Goal: Communication & Community: Ask a question

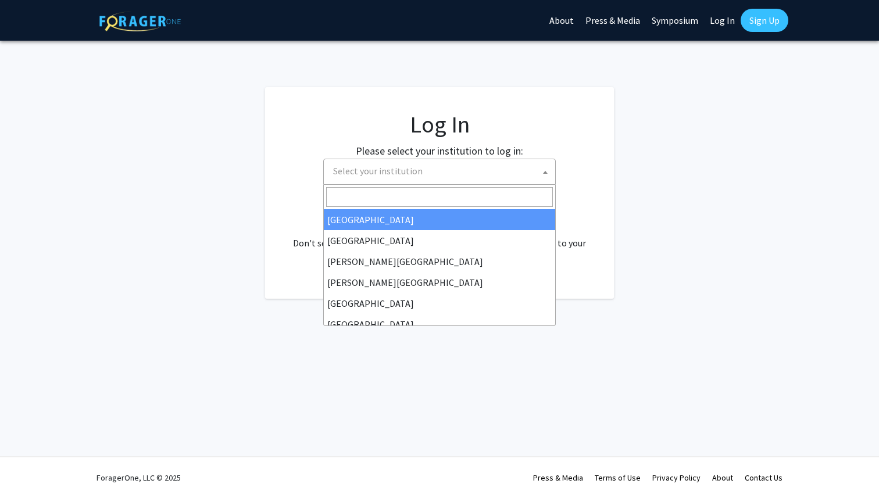
click at [461, 177] on span "Select your institution" at bounding box center [441, 171] width 227 height 24
select select "34"
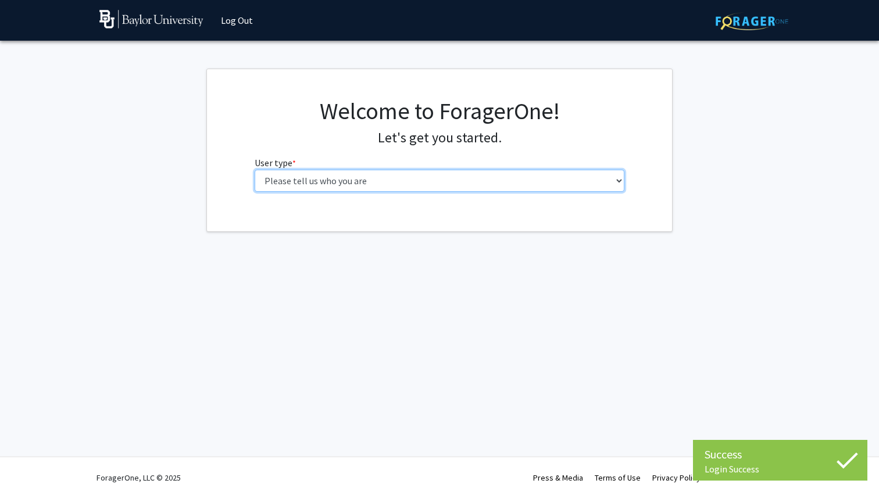
click at [418, 174] on select "Please tell us who you are Undergraduate Student Master's Student Doctoral Cand…" at bounding box center [439, 181] width 370 height 22
select select "1: undergrad"
click at [254, 170] on select "Please tell us who you are Undergraduate Student Master's Student Doctoral Cand…" at bounding box center [439, 181] width 370 height 22
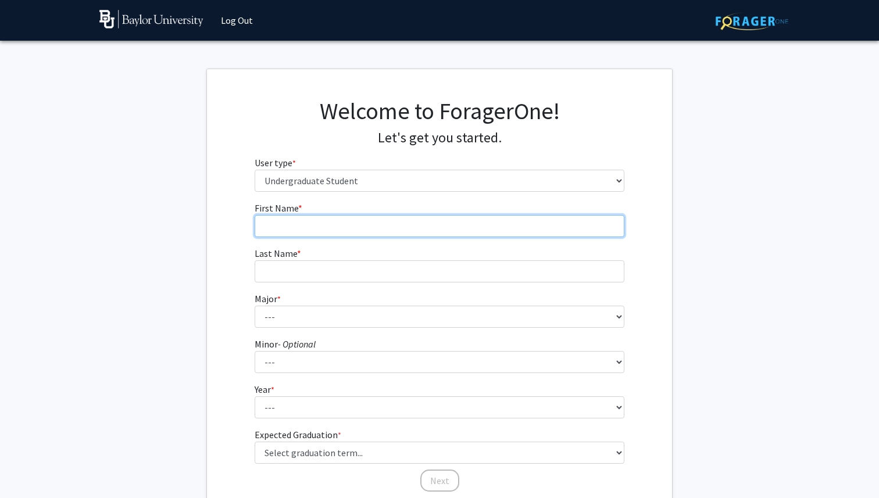
click at [390, 217] on input "First Name * required" at bounding box center [439, 226] width 370 height 22
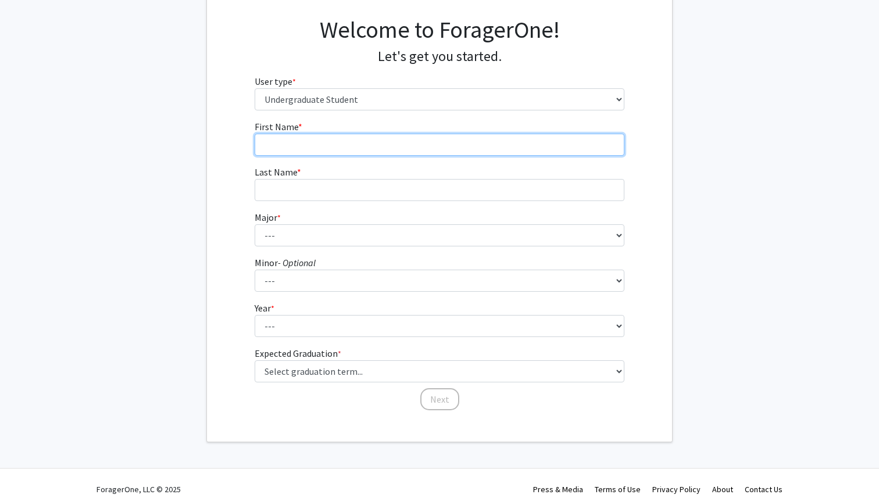
scroll to position [83, 0]
type input "[PERSON_NAME]"
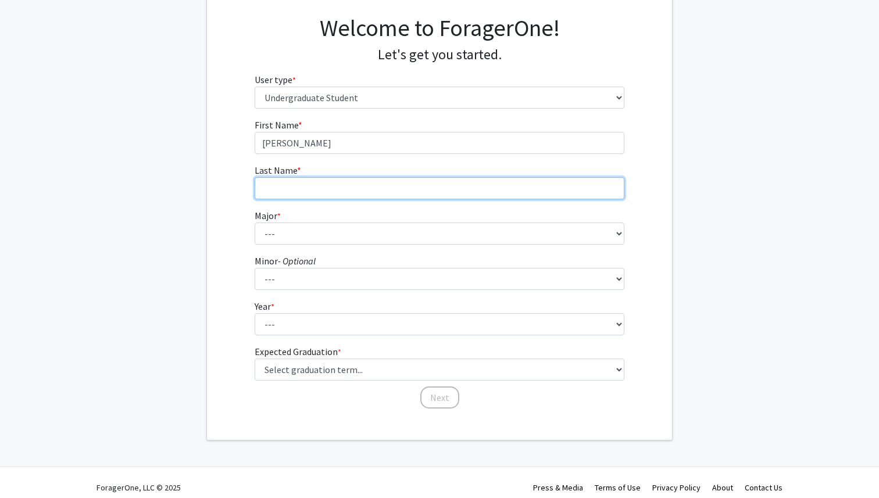
click at [343, 187] on input "Last Name * required" at bounding box center [439, 188] width 370 height 22
type input "Roman"
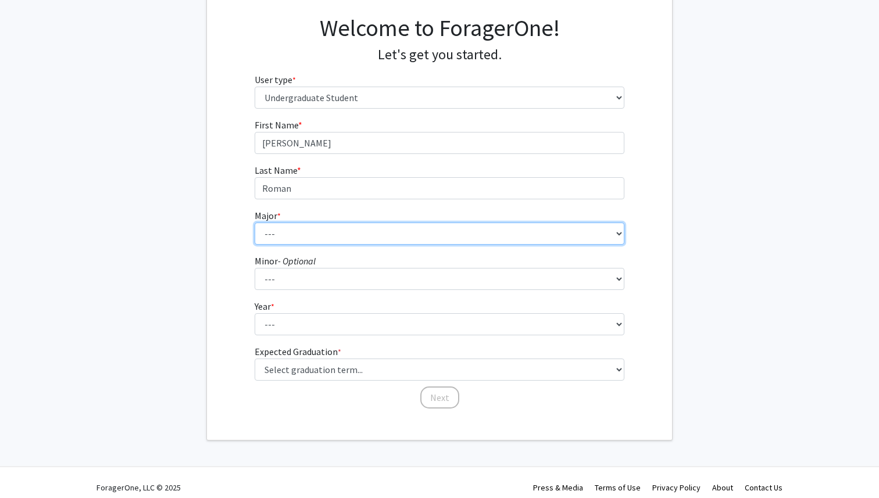
click at [296, 230] on select "--- Accounting American Studies Anthropology Apparel Design & Product Developme…" at bounding box center [439, 234] width 370 height 22
select select "64: 2729"
click at [254, 223] on select "--- Accounting American Studies Anthropology Apparel Design & Product Developme…" at bounding box center [439, 234] width 370 height 22
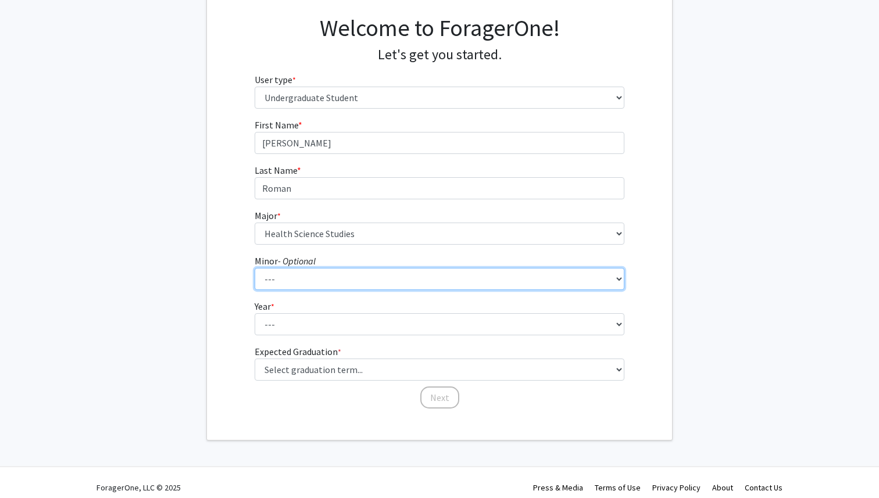
click at [346, 277] on select "--- Advertising American Sign Language American Studies Anthropology Apparel Me…" at bounding box center [439, 279] width 370 height 22
select select "13: 2076"
click at [254, 268] on select "--- Advertising American Sign Language American Studies Anthropology Apparel Me…" at bounding box center [439, 279] width 370 height 22
click at [368, 285] on select "--- Advertising American Sign Language American Studies Anthropology Apparel Me…" at bounding box center [439, 279] width 370 height 22
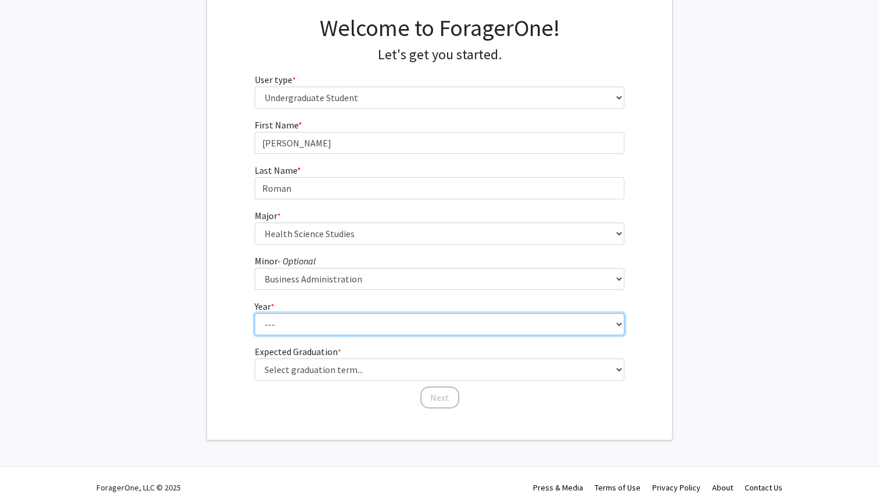
click at [326, 320] on select "--- First-year Sophomore Junior Senior Postbaccalaureate Certificate" at bounding box center [439, 324] width 370 height 22
select select "3: junior"
click at [254, 313] on select "--- First-year Sophomore Junior Senior Postbaccalaureate Certificate" at bounding box center [439, 324] width 370 height 22
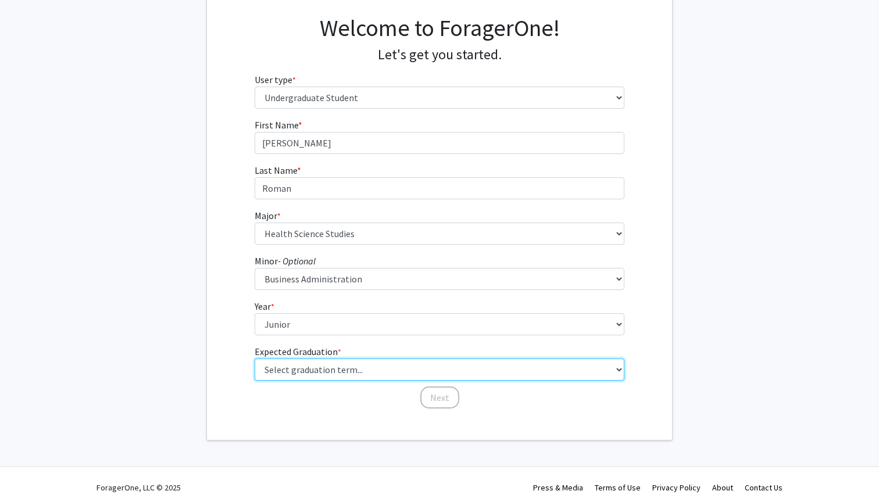
click at [372, 369] on select "Select graduation term... Spring 2025 Summer 2025 Fall 2025 Winter 2025 Spring …" at bounding box center [439, 369] width 370 height 22
select select "9: spring_2027"
click at [254, 358] on select "Select graduation term... Spring 2025 Summer 2025 Fall 2025 Winter 2025 Spring …" at bounding box center [439, 369] width 370 height 22
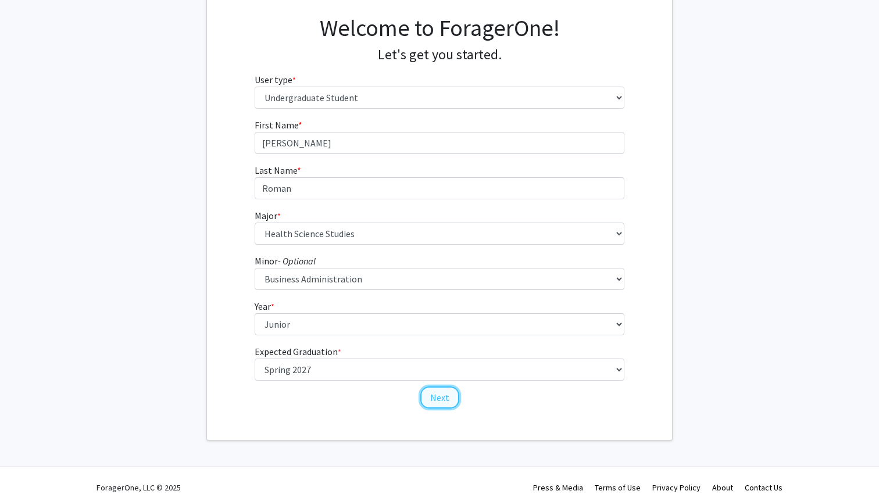
click at [442, 400] on button "Next" at bounding box center [439, 397] width 39 height 22
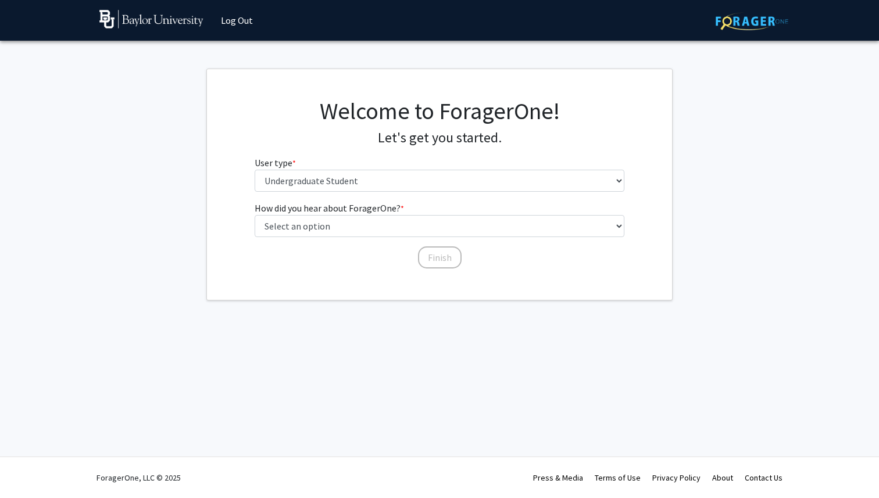
scroll to position [0, 0]
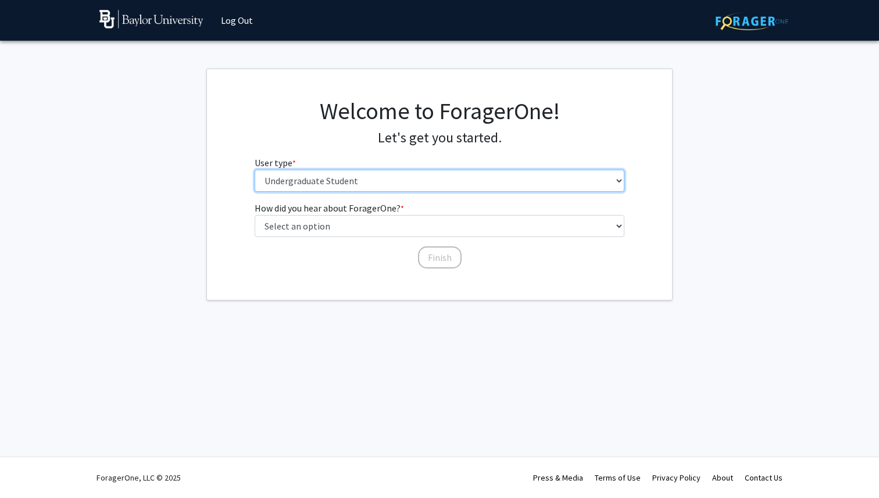
click at [456, 171] on select "Please tell us who you are Undergraduate Student Master's Student Doctoral Cand…" at bounding box center [439, 181] width 370 height 22
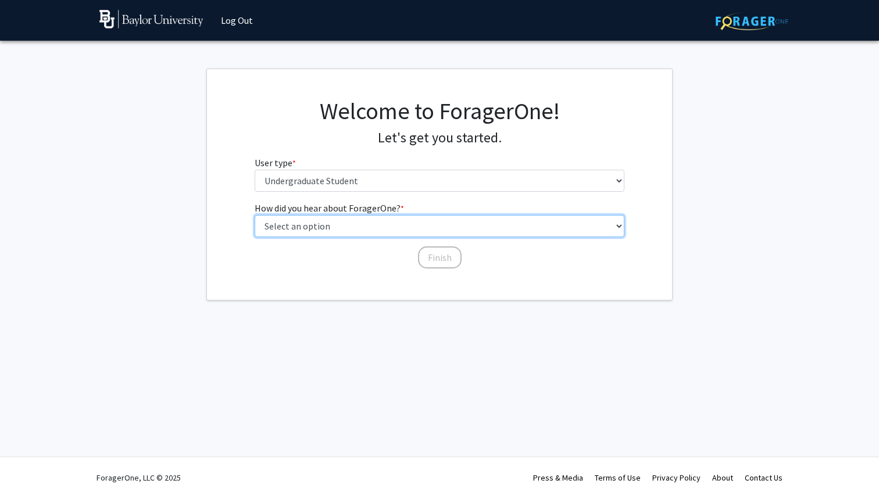
click at [423, 227] on select "Select an option Peer/student recommendation Faculty/staff recommendation Unive…" at bounding box center [439, 226] width 370 height 22
select select "3: university_website"
click at [254, 215] on select "Select an option Peer/student recommendation Faculty/staff recommendation Unive…" at bounding box center [439, 226] width 370 height 22
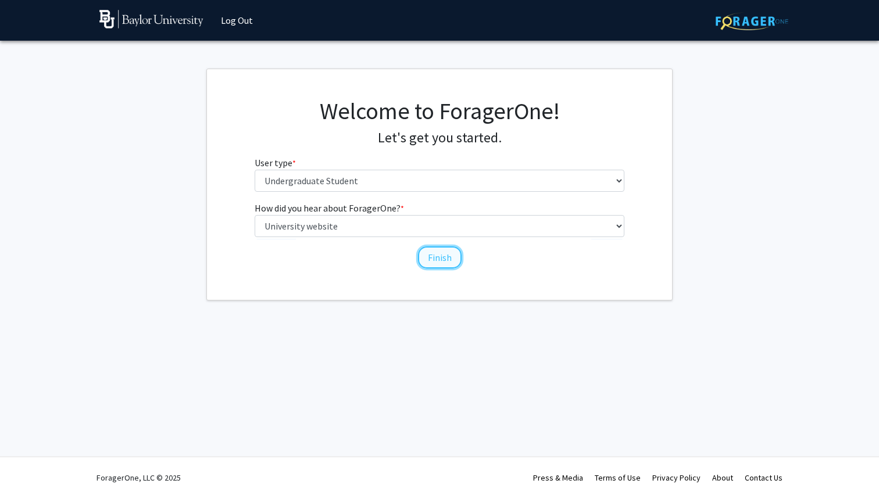
click at [439, 259] on button "Finish" at bounding box center [440, 257] width 44 height 22
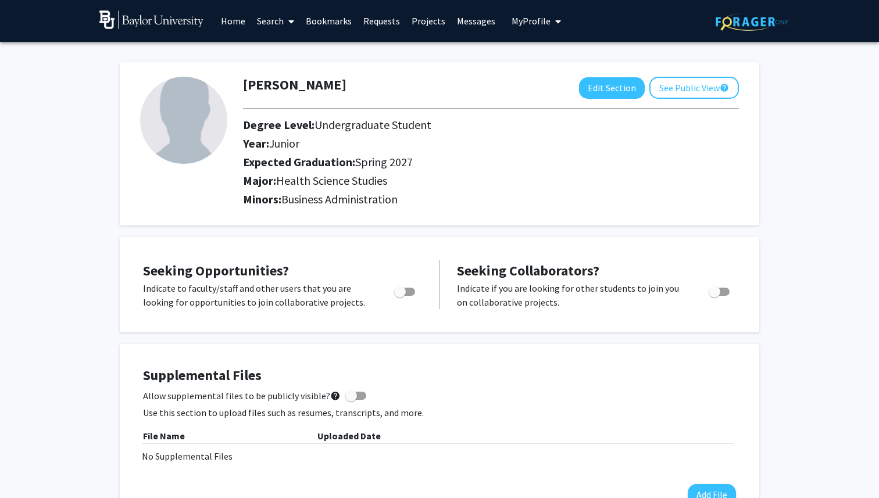
click at [282, 23] on link "Search" at bounding box center [275, 21] width 49 height 41
click at [288, 54] on span "Faculty/Staff" at bounding box center [293, 53] width 85 height 23
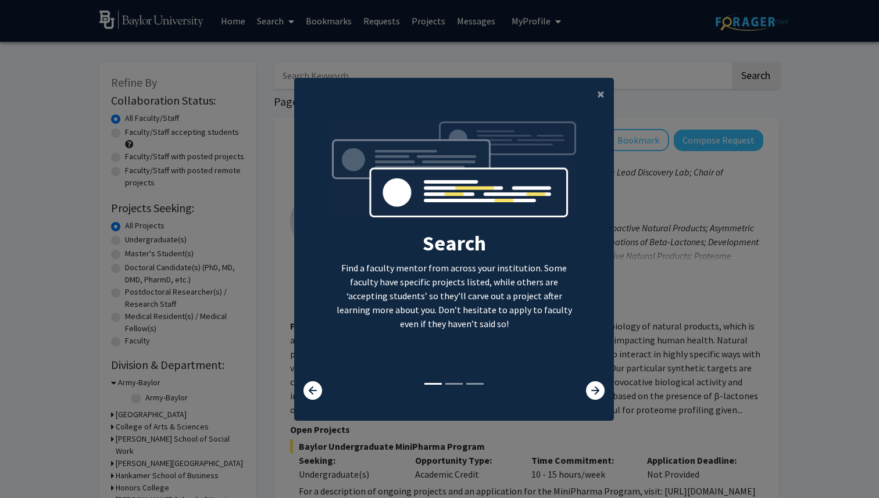
scroll to position [12, 0]
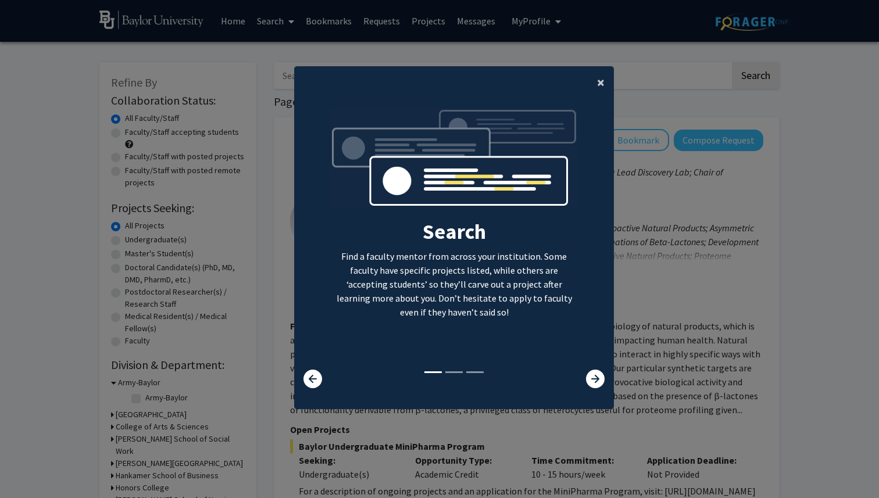
click at [593, 77] on button "×" at bounding box center [600, 82] width 26 height 33
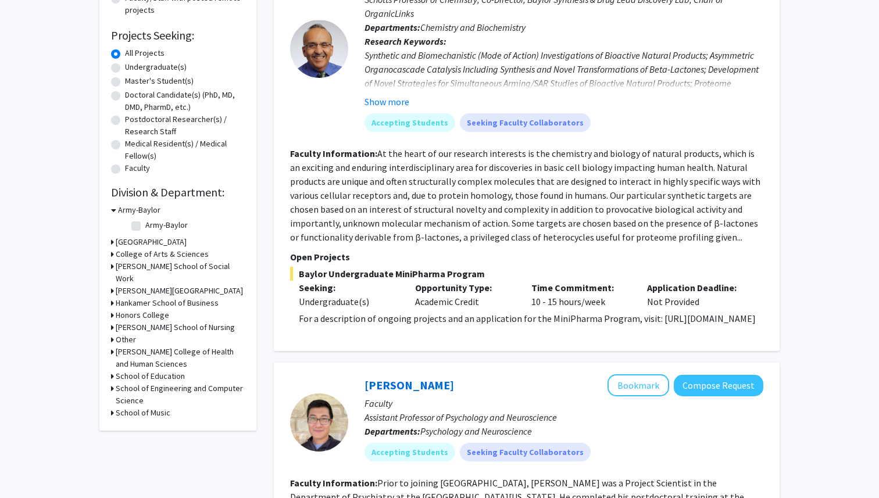
scroll to position [110, 0]
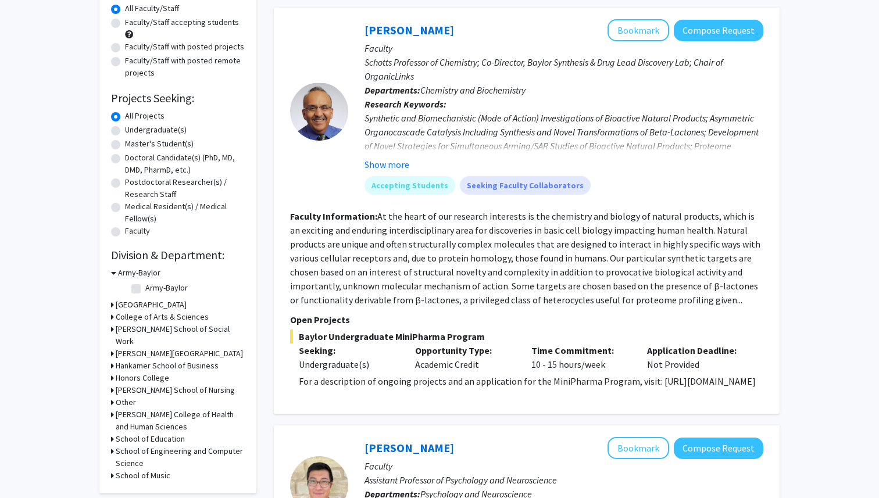
click at [125, 130] on label "Undergraduate(s)" at bounding box center [156, 130] width 62 height 12
click at [125, 130] on input "Undergraduate(s)" at bounding box center [129, 128] width 8 height 8
radio input "true"
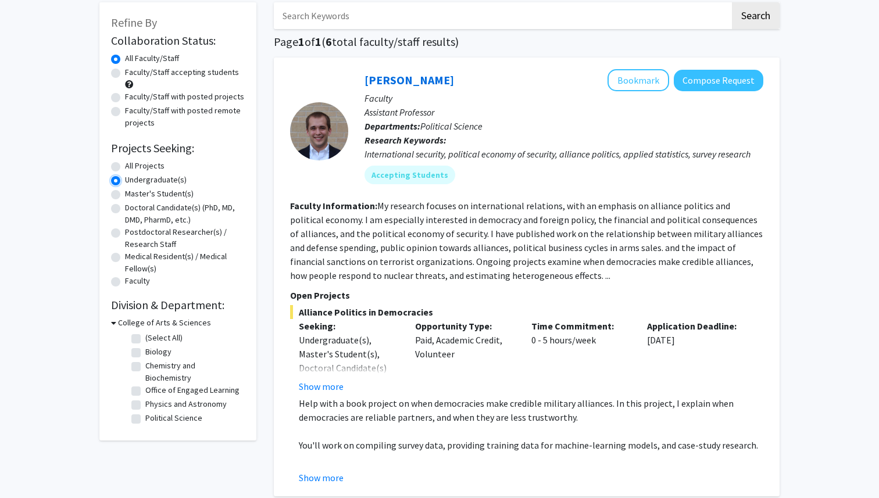
scroll to position [36, 0]
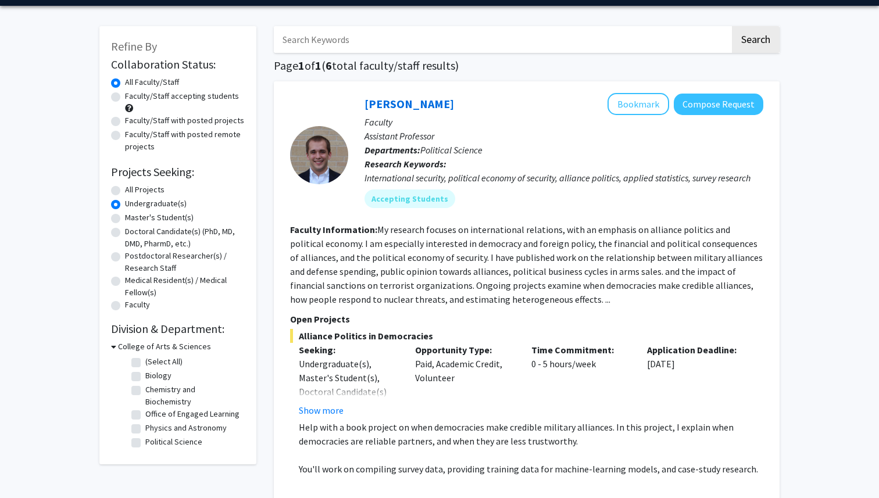
click at [145, 374] on label "Biology" at bounding box center [158, 376] width 26 height 12
click at [145, 374] on input "Biology" at bounding box center [149, 374] width 8 height 8
checkbox input "true"
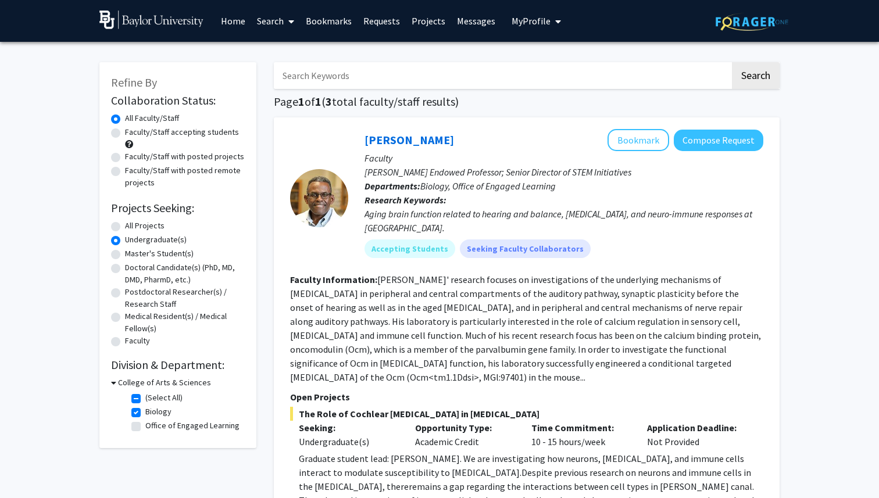
click at [145, 396] on label "(Select All)" at bounding box center [163, 398] width 37 height 12
click at [145, 396] on input "(Select All)" at bounding box center [149, 396] width 8 height 8
checkbox input "false"
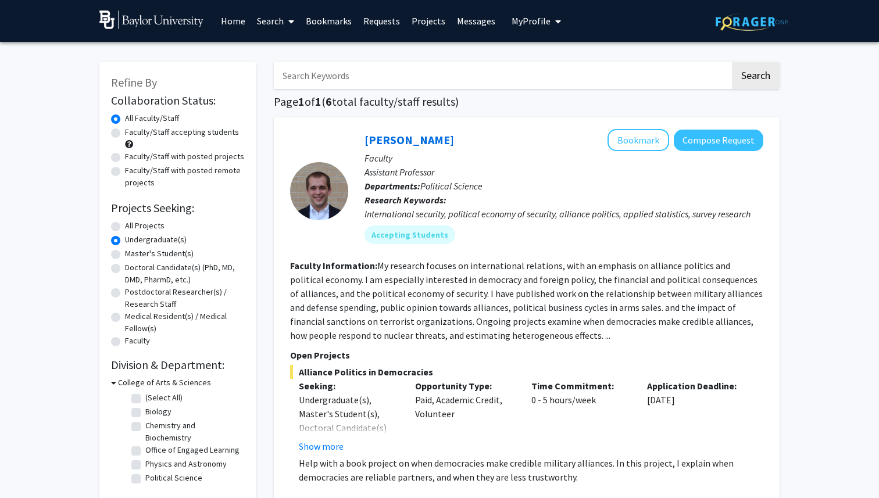
click at [145, 426] on label "Chemistry and Biochemistry" at bounding box center [193, 432] width 96 height 24
click at [145, 426] on input "Chemistry and Biochemistry" at bounding box center [149, 424] width 8 height 8
checkbox input "true"
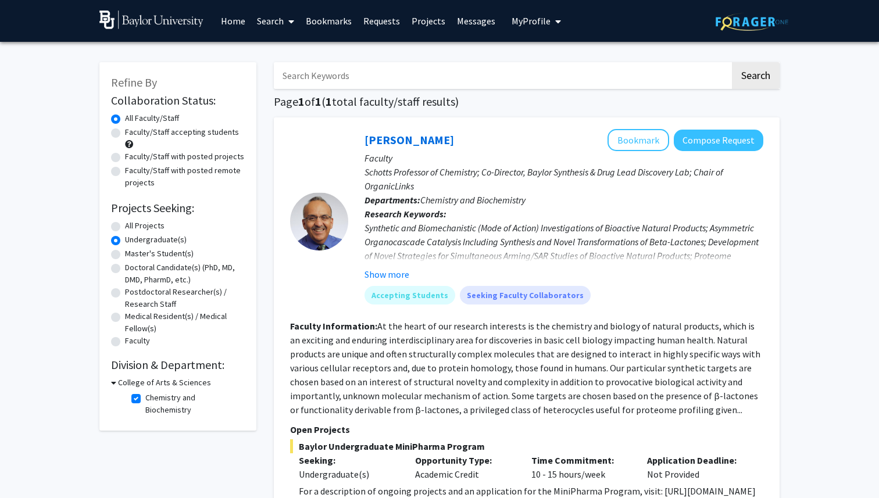
click at [124, 131] on div "Faculty/Staff accepting students" at bounding box center [178, 138] width 134 height 24
click at [125, 132] on label "Faculty/Staff accepting students" at bounding box center [182, 132] width 114 height 12
click at [125, 132] on input "Faculty/Staff accepting students" at bounding box center [129, 130] width 8 height 8
radio input "true"
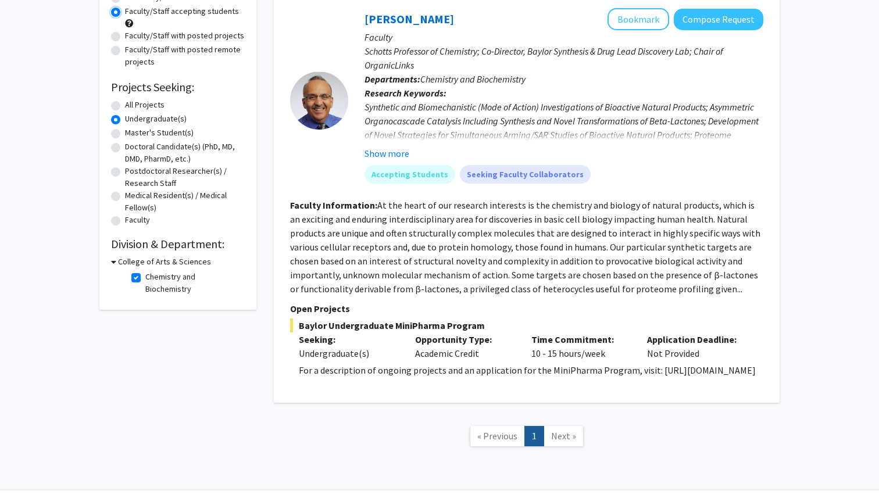
scroll to position [120, 0]
click at [453, 69] on p "Schotts Professor of Chemistry; Co-Director, Baylor Synthesis & Drug Lead Disco…" at bounding box center [563, 59] width 399 height 28
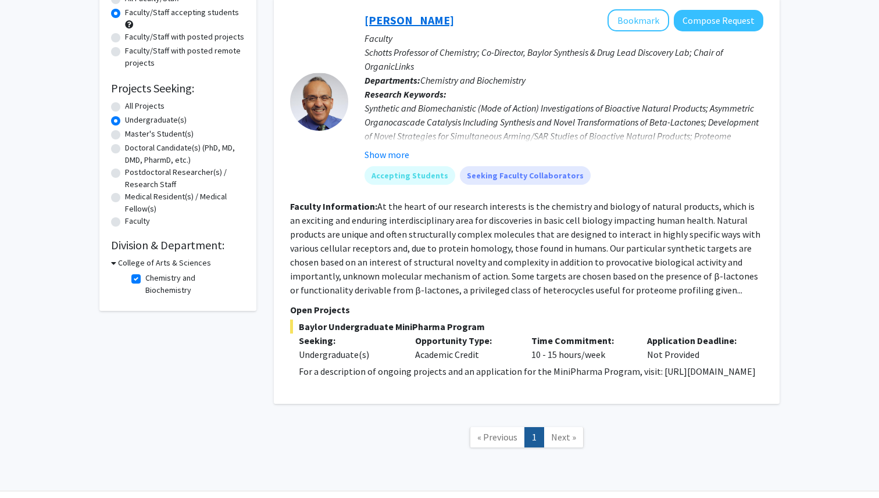
click at [412, 21] on link "[PERSON_NAME]" at bounding box center [408, 20] width 89 height 15
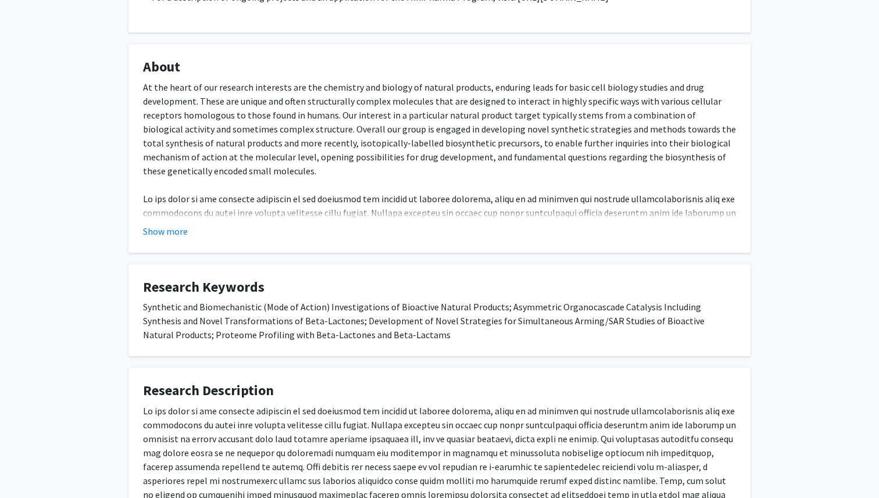
scroll to position [393, 0]
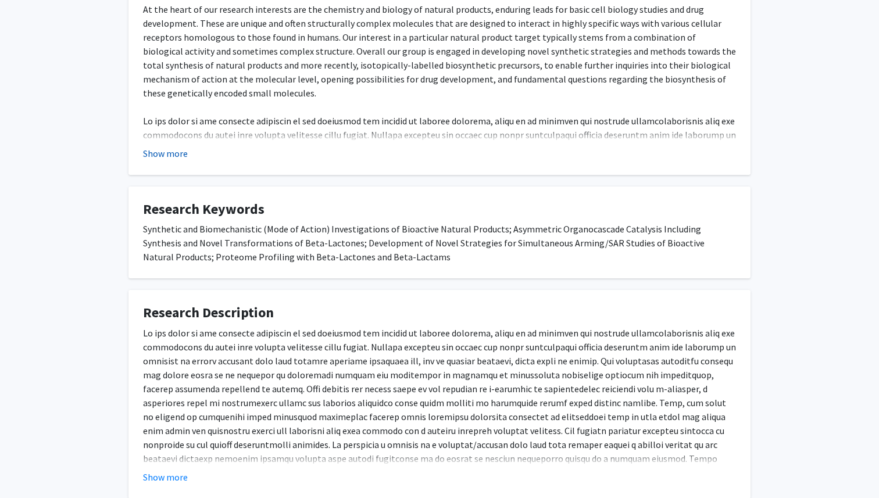
click at [164, 159] on button "Show more" at bounding box center [165, 153] width 45 height 14
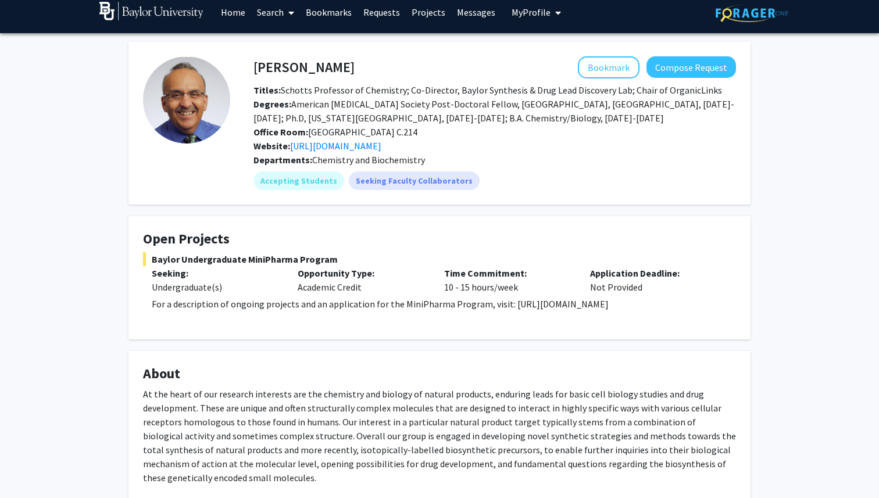
scroll to position [0, 0]
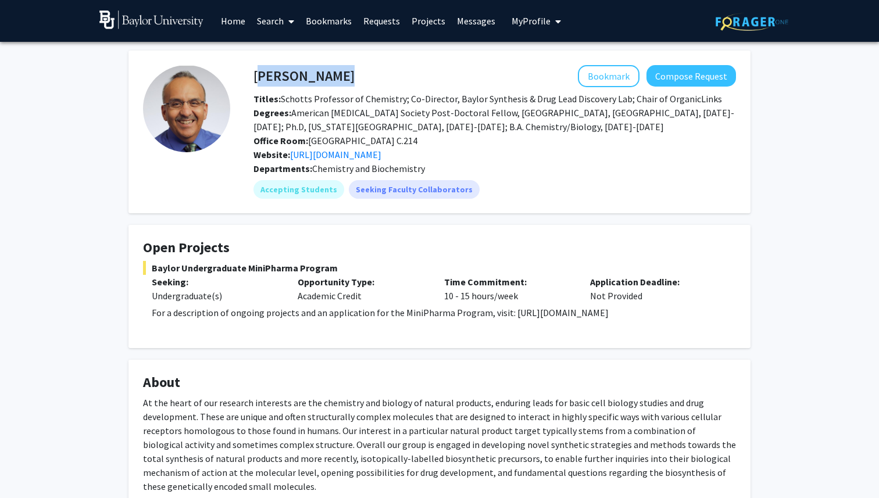
drag, startPoint x: 257, startPoint y: 74, endPoint x: 335, endPoint y: 78, distance: 77.9
click at [335, 78] on div "[PERSON_NAME] Bookmark Compose Request" at bounding box center [495, 76] width 500 height 22
copy h4 "[PERSON_NAME]"
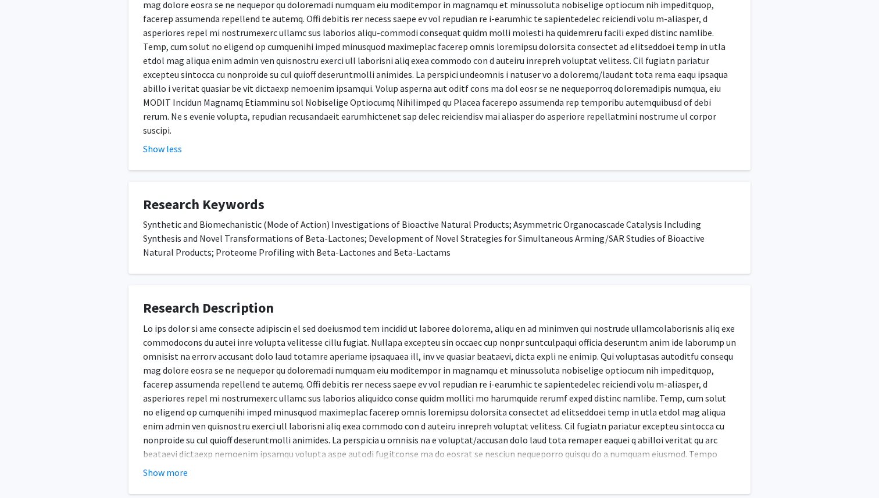
scroll to position [714, 0]
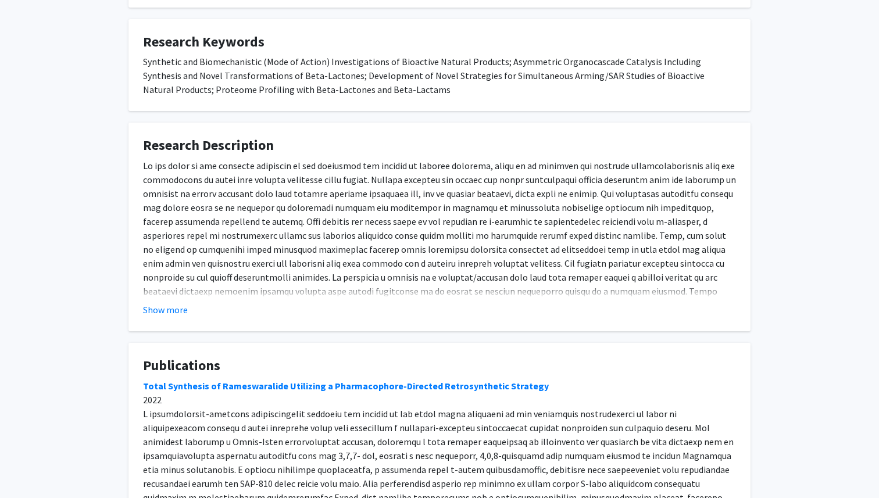
click at [170, 306] on fg-card "Research Description 2 ) at Baylor enabling the synthesis and manufacturing opt…" at bounding box center [439, 227] width 622 height 209
click at [170, 303] on button "Show more" at bounding box center [165, 310] width 45 height 14
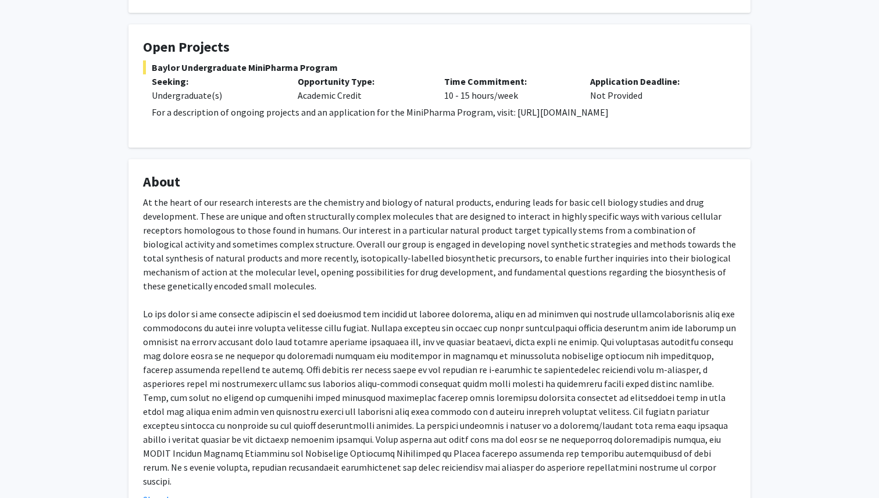
scroll to position [0, 0]
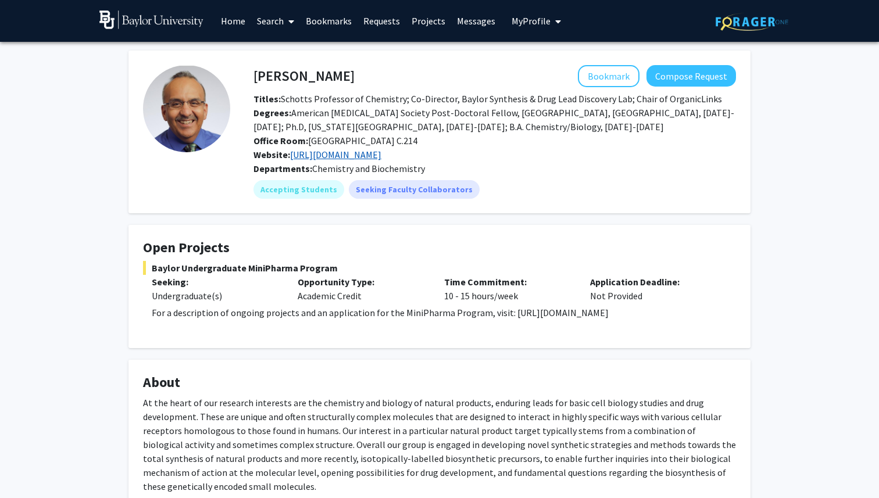
click at [381, 160] on link "[URL][DOMAIN_NAME]" at bounding box center [335, 155] width 91 height 12
click at [675, 81] on button "Compose Request" at bounding box center [690, 75] width 89 height 21
